Goal: Task Accomplishment & Management: Complete application form

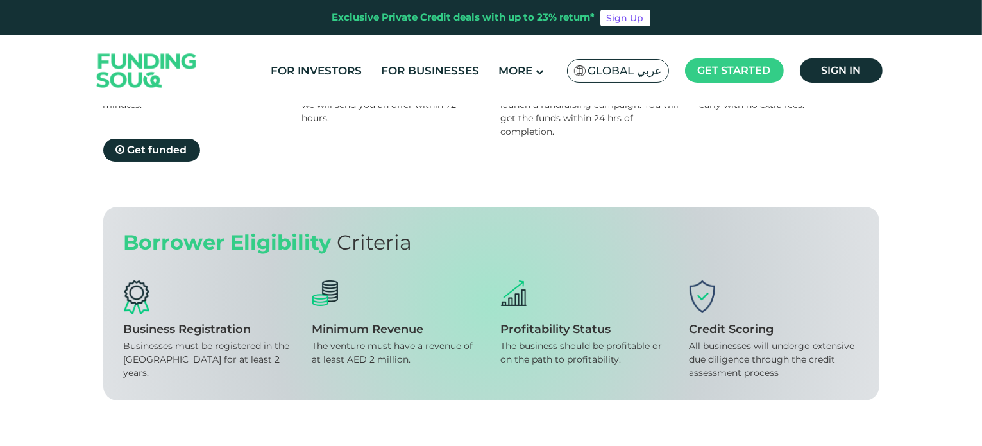
scroll to position [1154, 0]
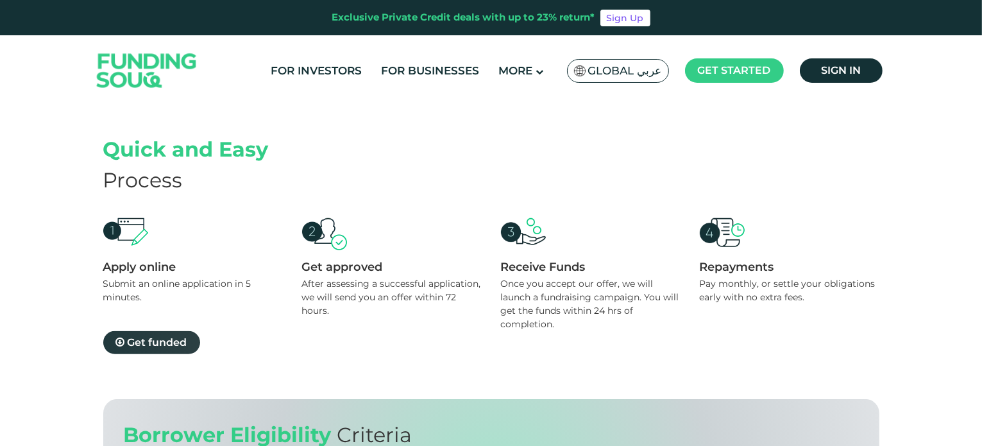
click at [144, 348] on link "Get funded" at bounding box center [151, 342] width 97 height 23
